Goal: Information Seeking & Learning: Learn about a topic

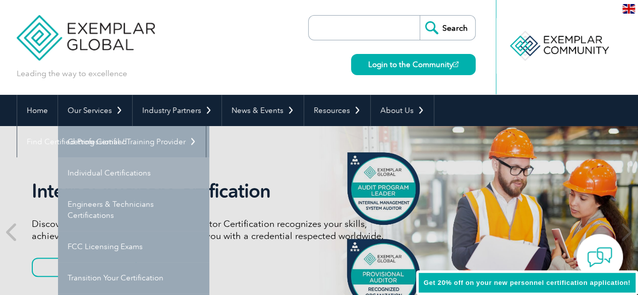
click at [121, 176] on link "Individual Certifications" at bounding box center [133, 172] width 151 height 31
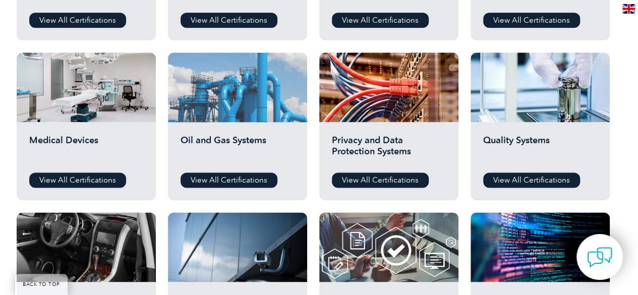
scroll to position [656, 0]
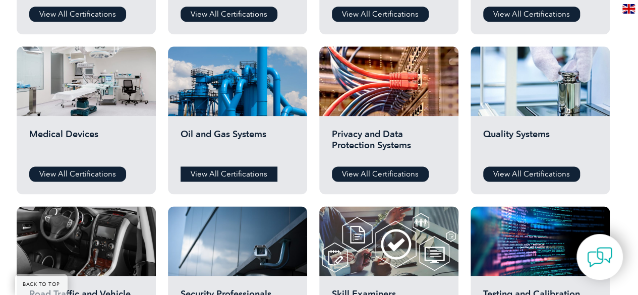
click at [213, 176] on link "View All Certifications" at bounding box center [229, 173] width 97 height 15
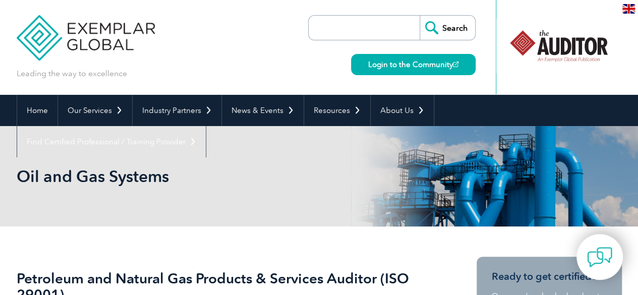
click at [334, 25] on input "search" at bounding box center [367, 28] width 106 height 24
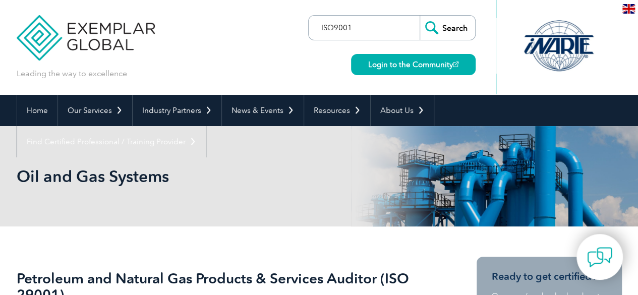
type input "ISO9001"
click at [420, 16] on input "Search" at bounding box center [447, 28] width 55 height 24
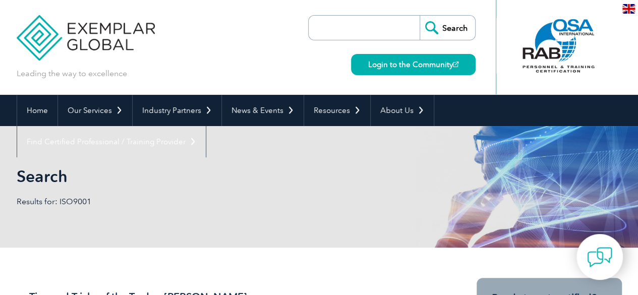
click at [599, 259] on img at bounding box center [599, 257] width 25 height 25
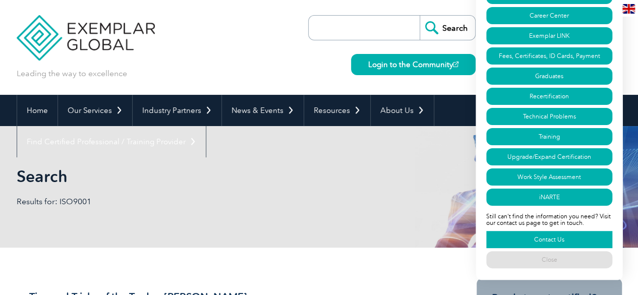
click at [557, 238] on link "Contact Us" at bounding box center [549, 239] width 126 height 17
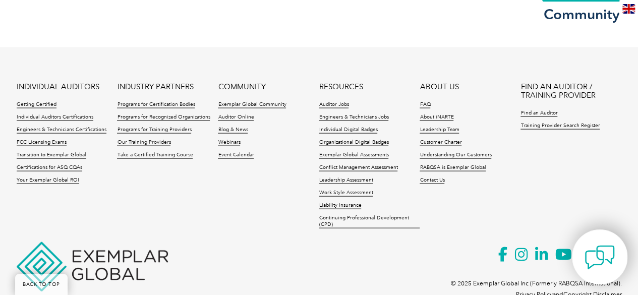
scroll to position [996, 0]
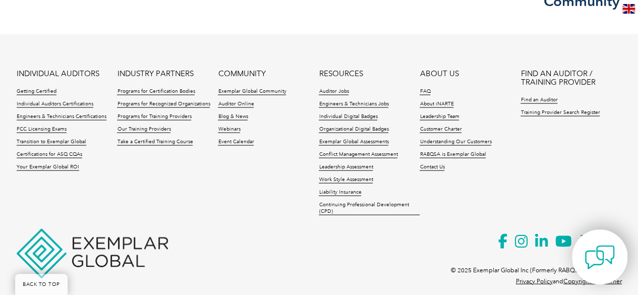
click at [603, 255] on img at bounding box center [599, 257] width 30 height 30
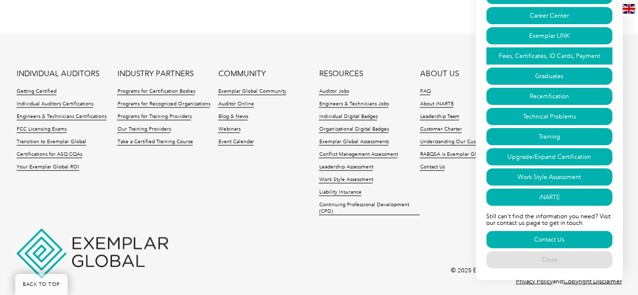
click at [546, 52] on link "Fees, Certificates, ID Cards, Payment" at bounding box center [549, 55] width 126 height 17
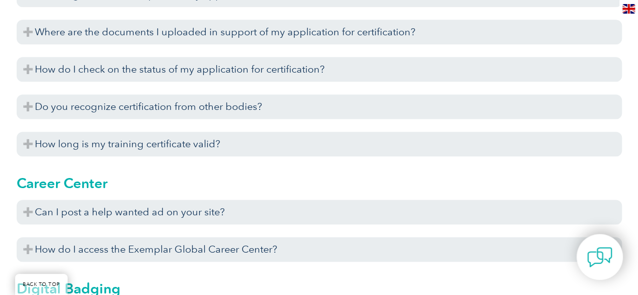
scroll to position [434, 0]
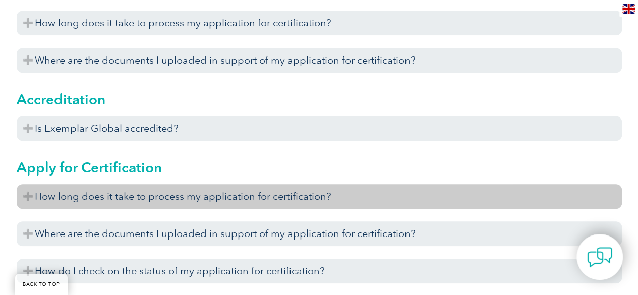
click at [146, 194] on h3 "How long does it take to process my application for certification?" at bounding box center [319, 196] width 605 height 25
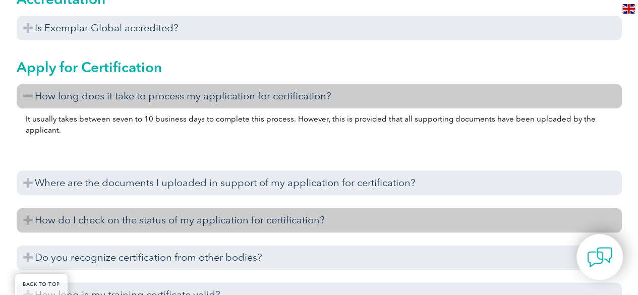
scroll to position [535, 0]
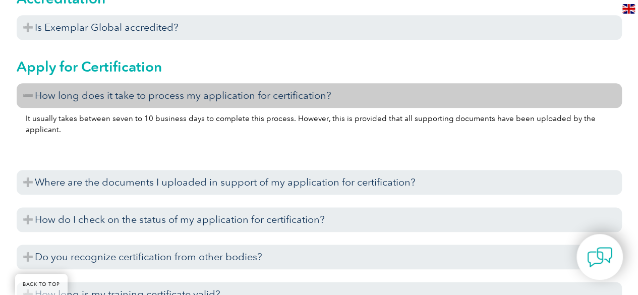
click at [404, 140] on div "It usually takes between seven to 10 business days to complete this process. Ho…" at bounding box center [319, 135] width 605 height 54
click at [185, 99] on h3 "How long does it take to process my application for certification?" at bounding box center [319, 95] width 605 height 25
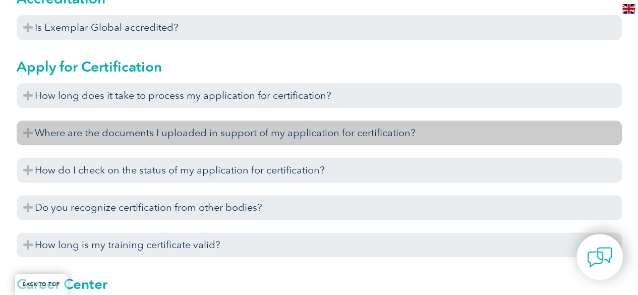
click at [90, 137] on h3 "Where are the documents I uploaded in support of my application for certificati…" at bounding box center [319, 133] width 605 height 25
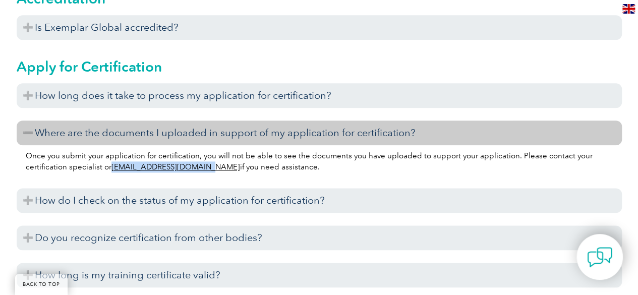
drag, startPoint x: 109, startPoint y: 167, endPoint x: 198, endPoint y: 166, distance: 89.3
click at [198, 166] on p "Once you submit your application for certification, you will not be able to see…" at bounding box center [319, 161] width 587 height 22
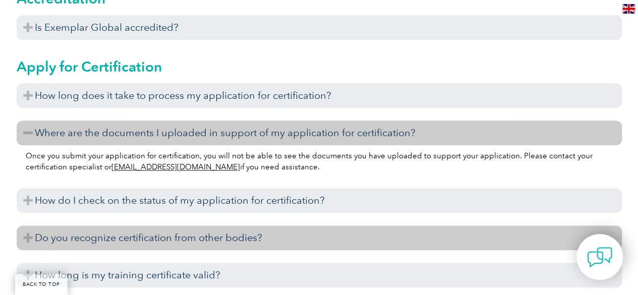
click at [182, 238] on h3 "Do you recognize certification from other bodies?" at bounding box center [319, 237] width 605 height 25
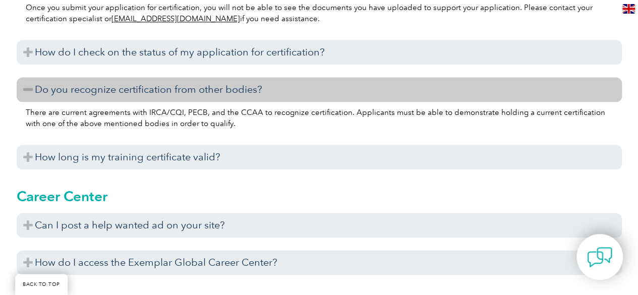
scroll to position [686, 0]
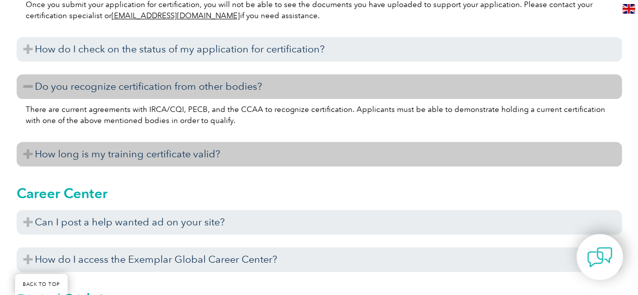
click at [194, 153] on h3 "How long is my training certificate valid?" at bounding box center [319, 154] width 605 height 25
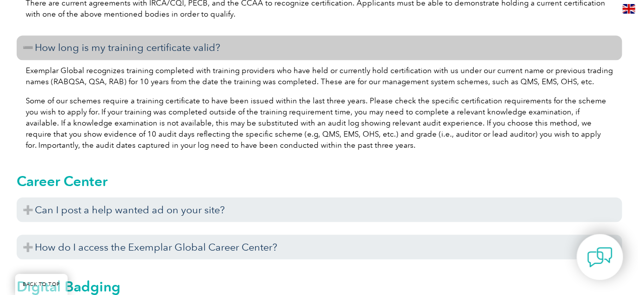
scroll to position [837, 0]
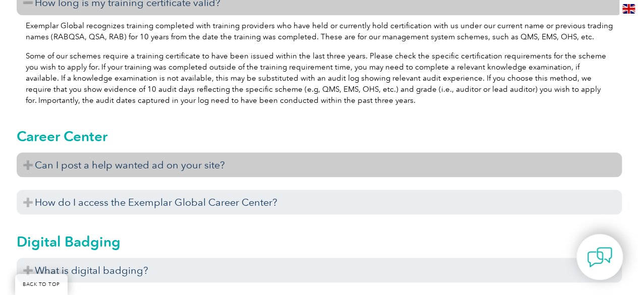
click at [207, 159] on h3 "Can I post a help wanted ad on your site?" at bounding box center [319, 164] width 605 height 25
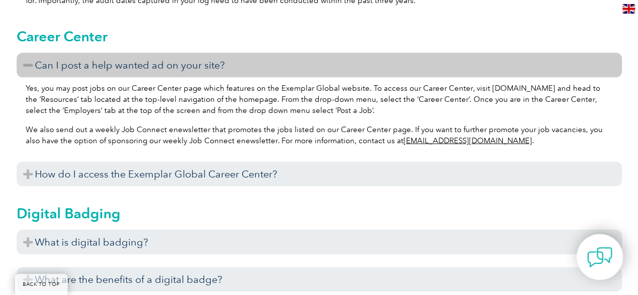
scroll to position [988, 0]
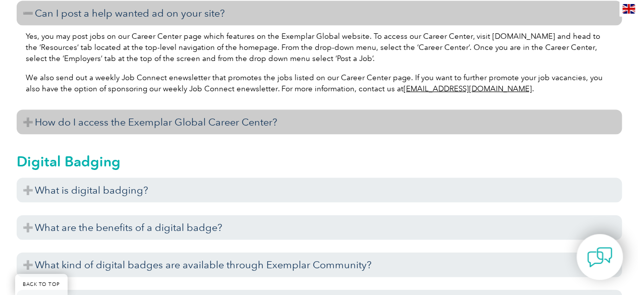
click at [207, 127] on h3 "How do I access the Exemplar Global Career Center?" at bounding box center [319, 122] width 605 height 25
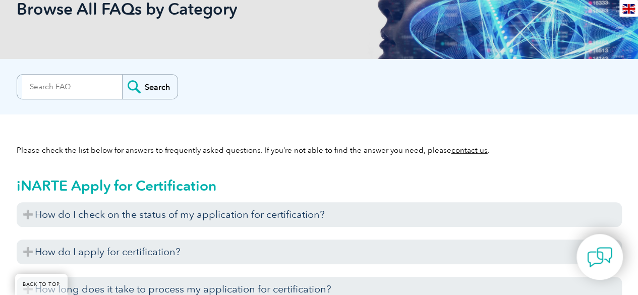
scroll to position [232, 0]
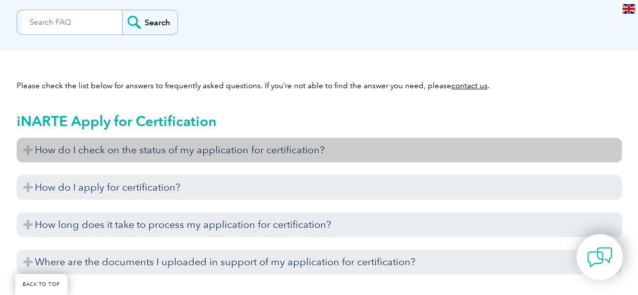
click at [138, 151] on h3 "How do I check on the status of my application for certification?" at bounding box center [319, 150] width 605 height 25
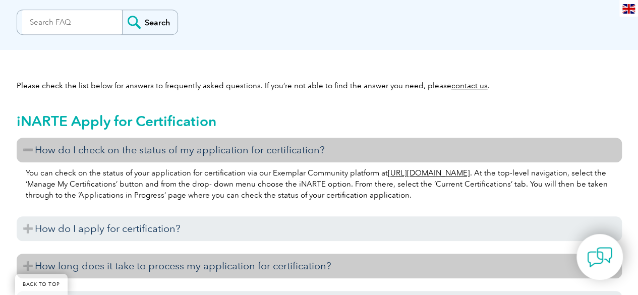
click at [133, 266] on h3 "How long does it take to process my application for certification?" at bounding box center [319, 266] width 605 height 25
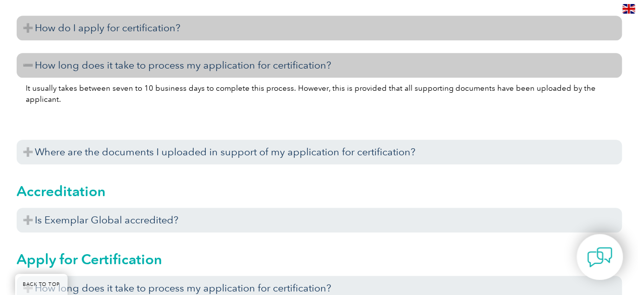
scroll to position [434, 0]
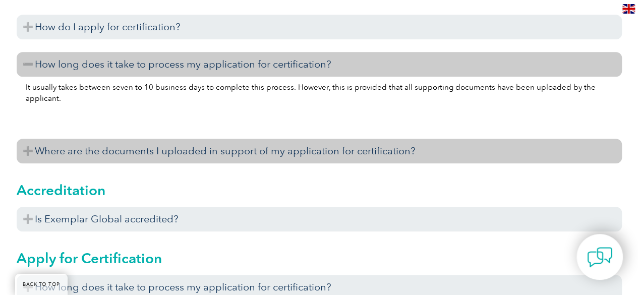
click at [118, 150] on h3 "Where are the documents I uploaded in support of my application for certificati…" at bounding box center [319, 151] width 605 height 25
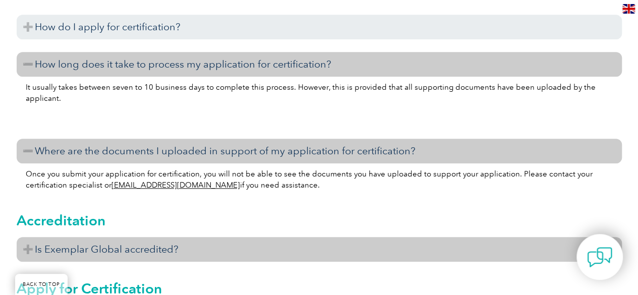
click at [116, 249] on h3 "Is Exemplar Global accredited?" at bounding box center [319, 249] width 605 height 25
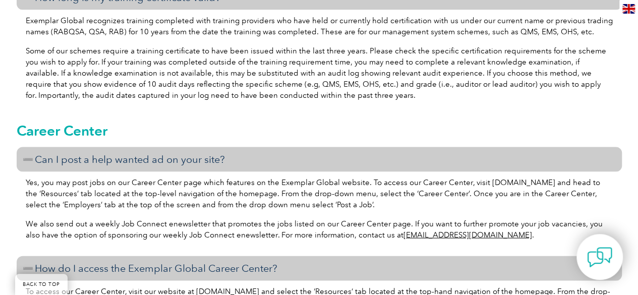
scroll to position [1009, 0]
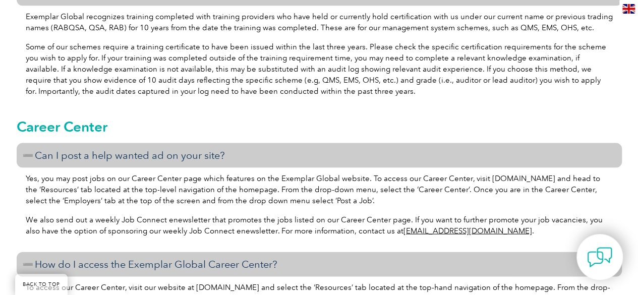
click at [509, 239] on div "Yes, you may post jobs on our Career Center page which features on the Exemplar…" at bounding box center [319, 206] width 605 height 77
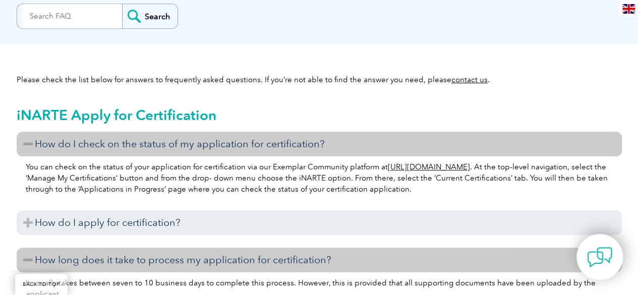
scroll to position [101, 0]
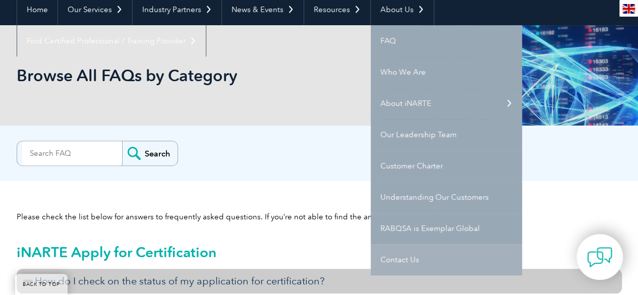
click at [403, 259] on link "Contact Us" at bounding box center [446, 259] width 151 height 31
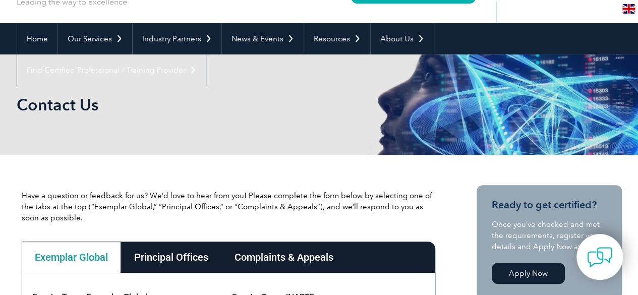
scroll to position [202, 0]
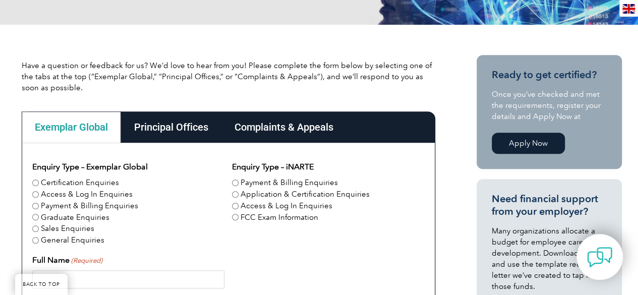
click at [517, 142] on link "Apply Now" at bounding box center [528, 143] width 73 height 21
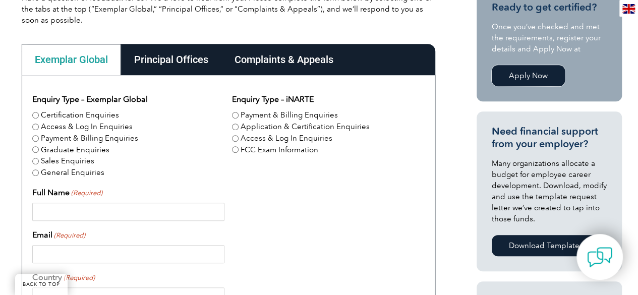
scroll to position [353, 0]
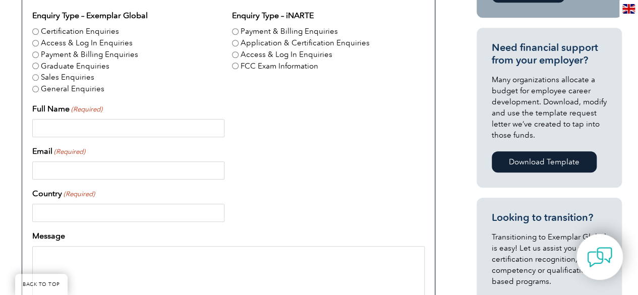
click at [530, 162] on link "Download Template" at bounding box center [544, 161] width 105 height 21
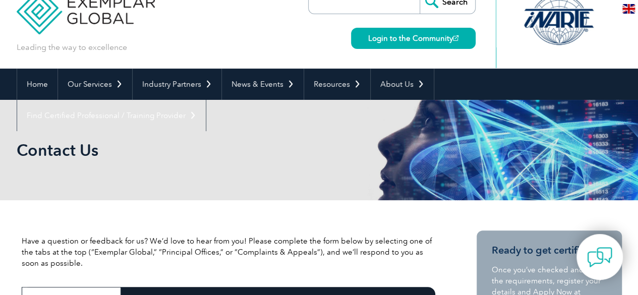
scroll to position [0, 0]
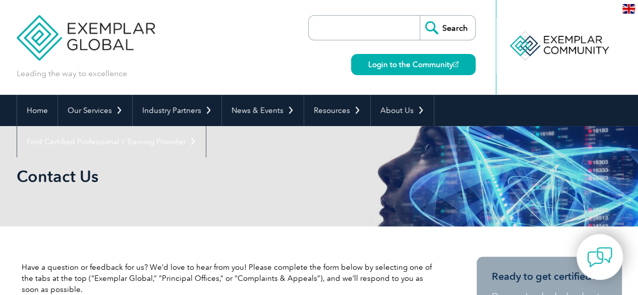
click at [274, 50] on div "Leading the way to excellence Search Login to the Community ▼" at bounding box center [319, 47] width 605 height 95
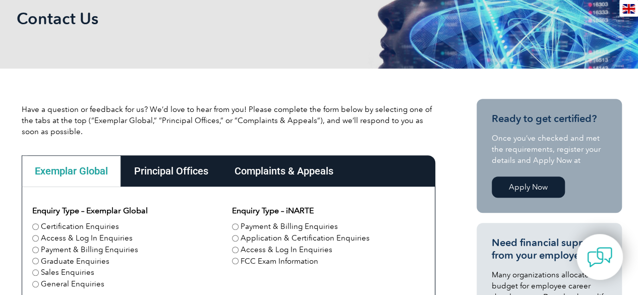
scroll to position [202, 0]
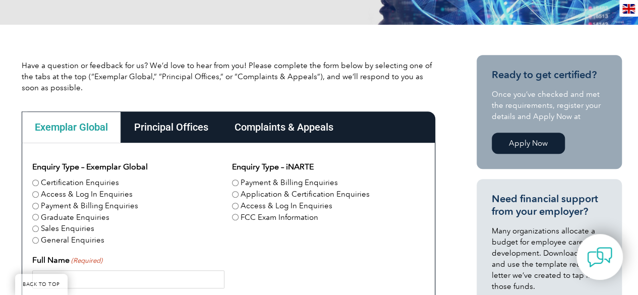
click at [147, 129] on div "Principal Offices" at bounding box center [171, 126] width 100 height 31
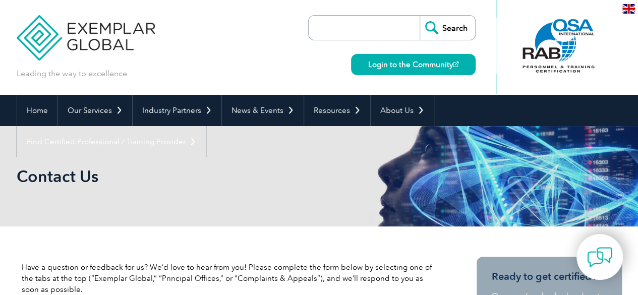
scroll to position [252, 0]
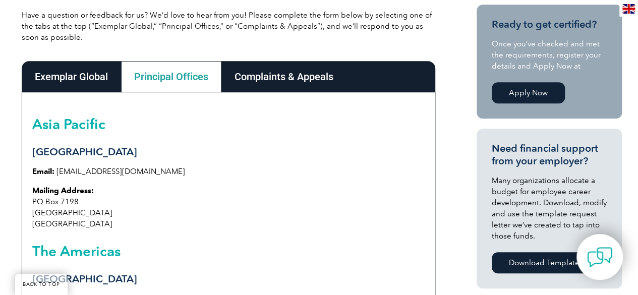
click at [283, 80] on div "Complaints & Appeals" at bounding box center [283, 76] width 125 height 31
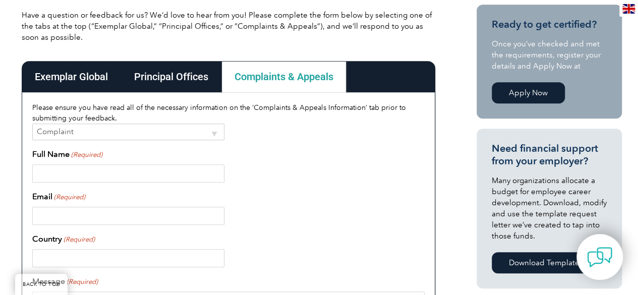
click at [105, 79] on div "Exemplar Global" at bounding box center [71, 76] width 99 height 31
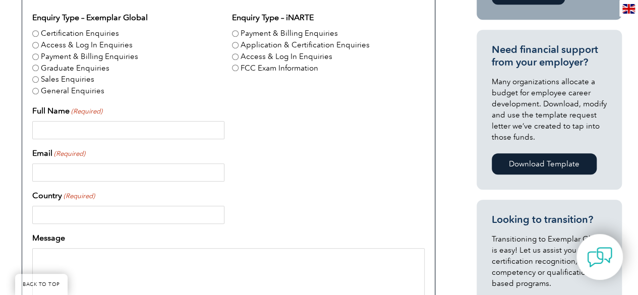
scroll to position [353, 0]
